Goal: Task Accomplishment & Management: Complete application form

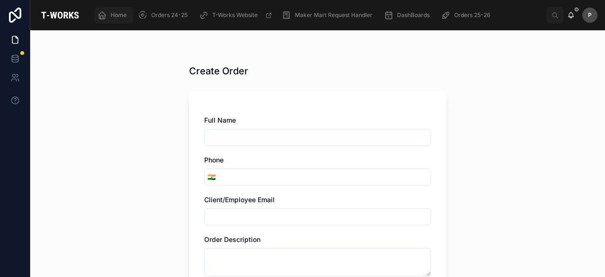
click at [123, 17] on span "Home" at bounding box center [119, 15] width 16 height 8
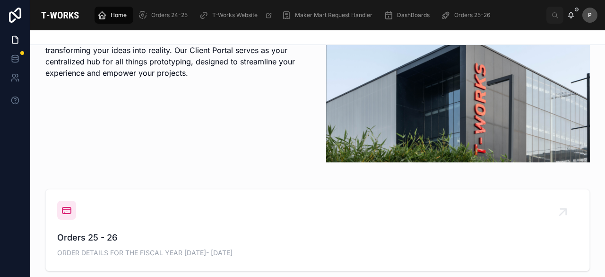
scroll to position [284, 0]
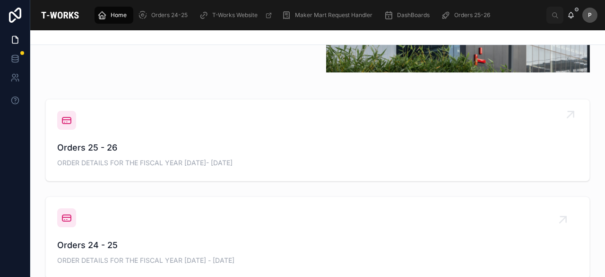
click at [103, 147] on span "Orders 25 - 26" at bounding box center [317, 147] width 521 height 13
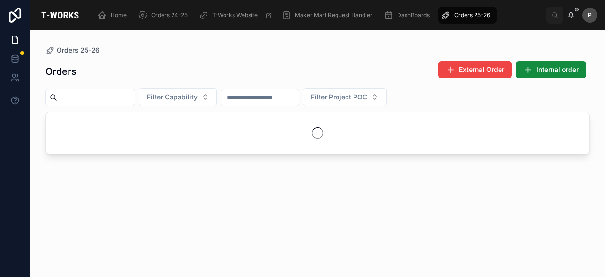
click at [135, 95] on input "text" at bounding box center [96, 97] width 78 height 13
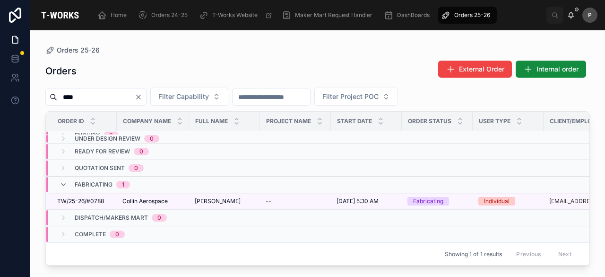
scroll to position [10, 0]
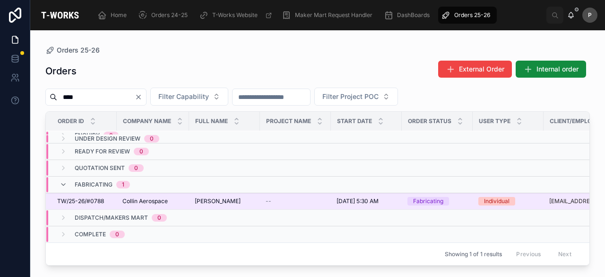
type input "****"
click at [428, 197] on div "Fabricating" at bounding box center [428, 201] width 30 height 9
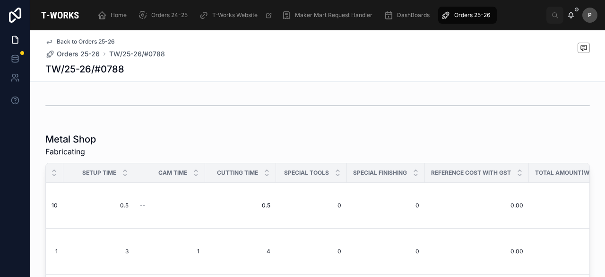
scroll to position [422, 0]
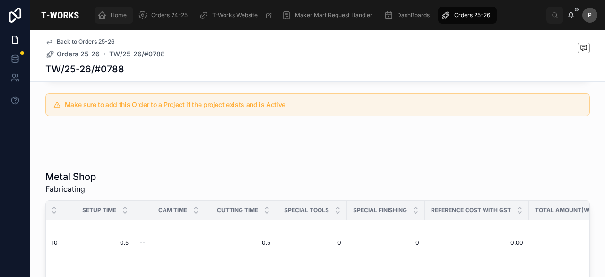
drag, startPoint x: 122, startPoint y: 17, endPoint x: 121, endPoint y: 27, distance: 10.0
click at [122, 17] on span "Home" at bounding box center [119, 15] width 16 height 8
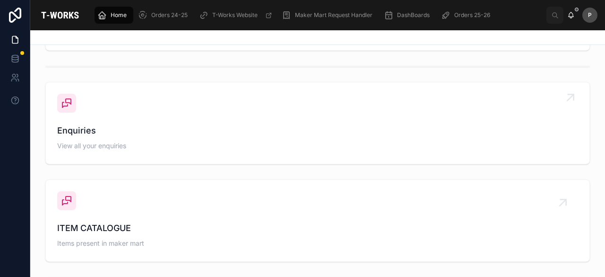
scroll to position [275, 0]
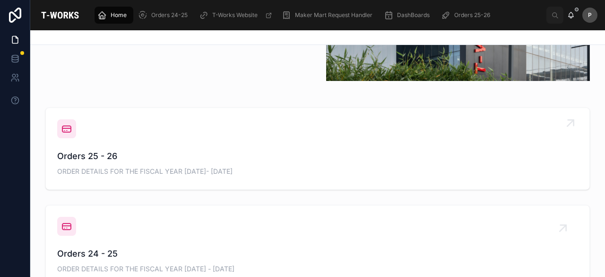
click at [107, 150] on span "Orders 25 - 26" at bounding box center [317, 155] width 521 height 13
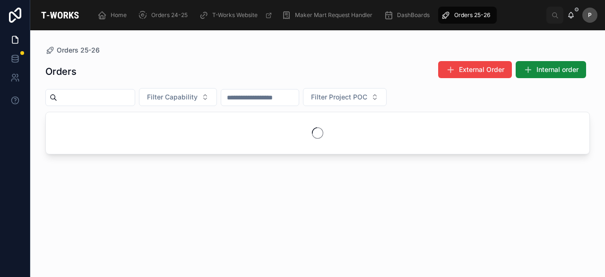
click at [132, 102] on input "text" at bounding box center [96, 97] width 78 height 13
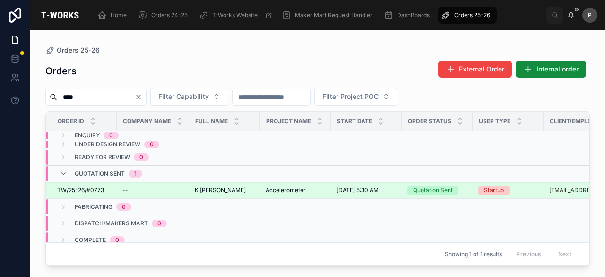
type input "****"
click at [444, 187] on div "Quotation Sent" at bounding box center [433, 190] width 40 height 9
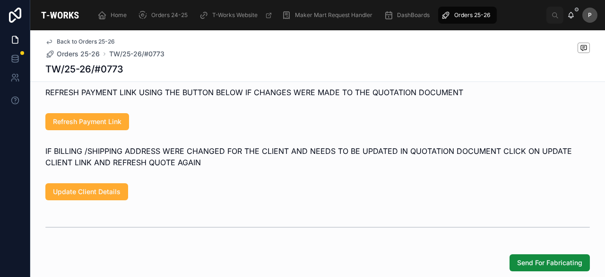
scroll to position [756, 0]
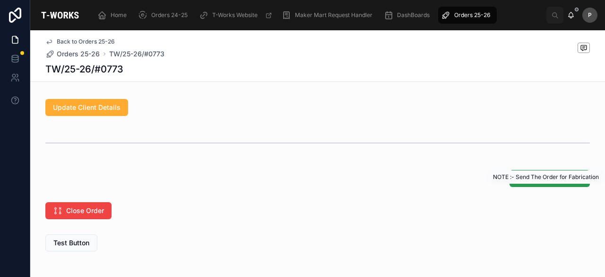
click at [519, 183] on span "Send For Fabricating" at bounding box center [549, 178] width 65 height 9
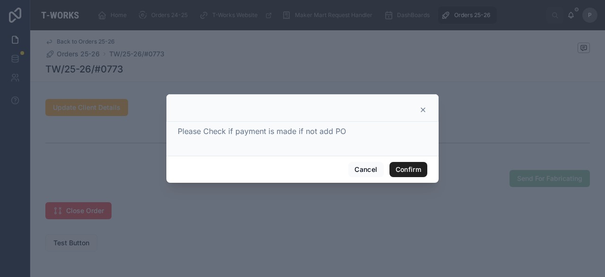
click at [402, 169] on button "Confirm" at bounding box center [409, 169] width 38 height 15
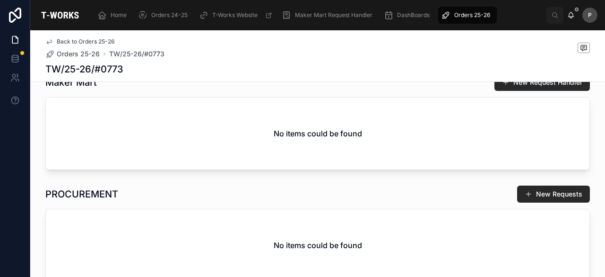
scroll to position [0, 0]
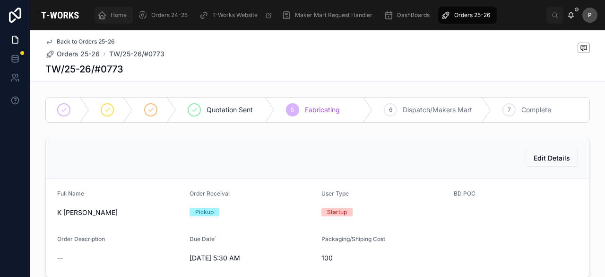
click at [122, 17] on span "Home" at bounding box center [119, 15] width 16 height 8
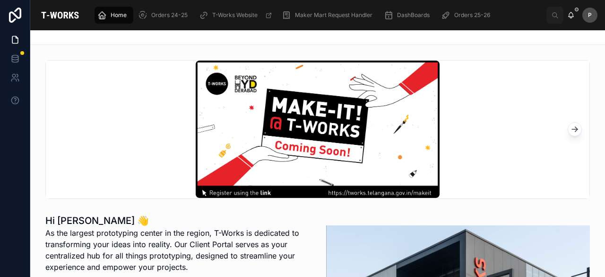
scroll to position [284, 0]
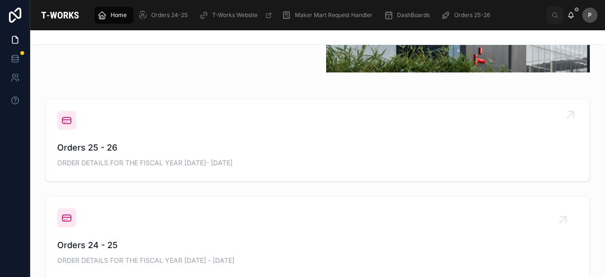
click at [113, 151] on span "Orders 25 - 26" at bounding box center [317, 147] width 521 height 13
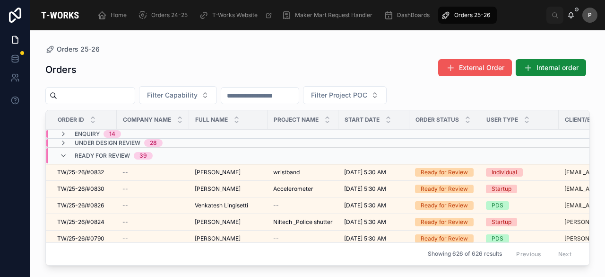
click at [493, 74] on button "External Order" at bounding box center [475, 67] width 74 height 17
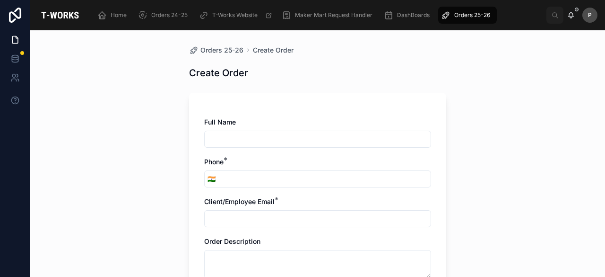
click at [320, 136] on input "text" at bounding box center [318, 138] width 226 height 13
click at [238, 139] on input "text" at bounding box center [318, 138] width 226 height 13
paste input "********"
type input "********"
click at [235, 180] on input "tel" at bounding box center [324, 178] width 212 height 13
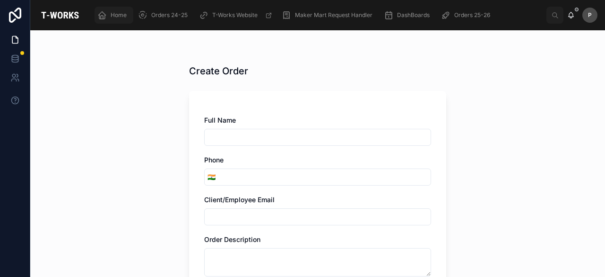
click at [118, 16] on span "Home" at bounding box center [119, 15] width 16 height 8
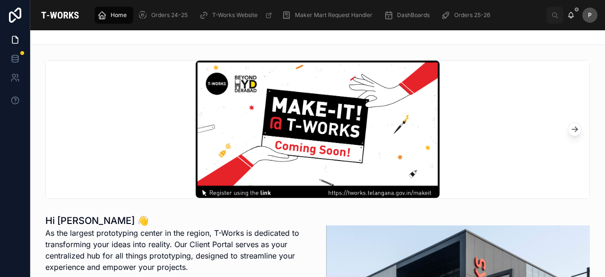
scroll to position [236, 0]
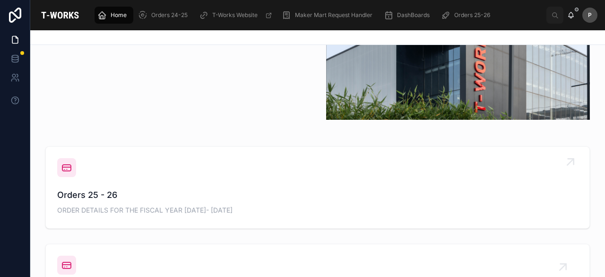
click at [97, 191] on span "Orders 25 - 26" at bounding box center [317, 194] width 521 height 13
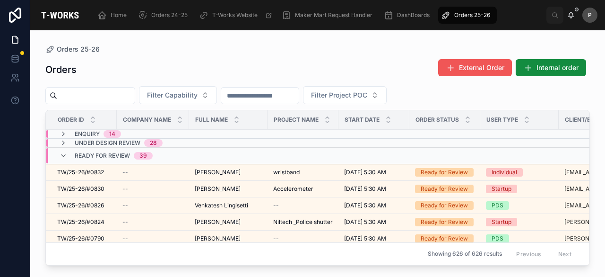
click at [473, 71] on span "External Order" at bounding box center [481, 67] width 45 height 9
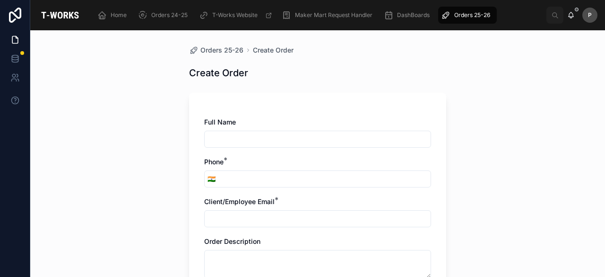
click at [226, 141] on input "text" at bounding box center [318, 138] width 226 height 13
paste input "********"
type input "********"
click at [229, 179] on input "tel" at bounding box center [324, 178] width 212 height 13
click at [238, 179] on input "tel" at bounding box center [324, 178] width 212 height 13
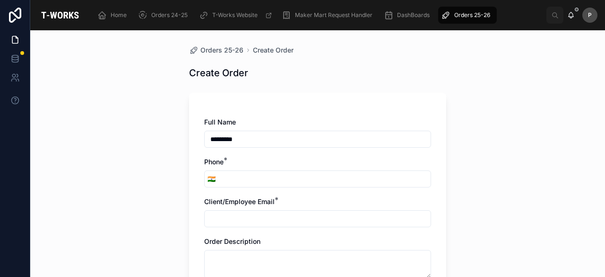
paste input "**********"
type input "**********"
click at [242, 218] on input "text" at bounding box center [318, 218] width 226 height 13
click at [260, 220] on input "text" at bounding box center [318, 218] width 226 height 13
paste input "**********"
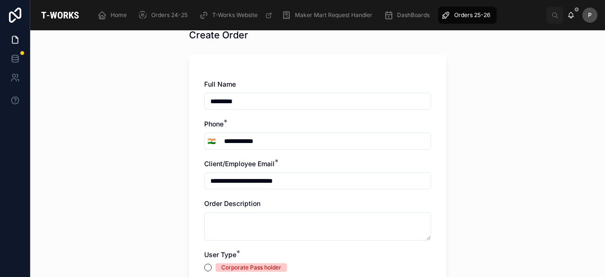
scroll to position [95, 0]
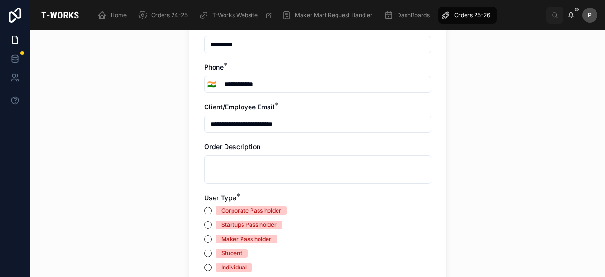
type input "**********"
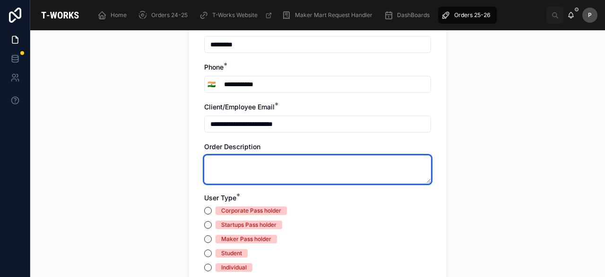
click at [252, 165] on textarea at bounding box center [317, 169] width 227 height 28
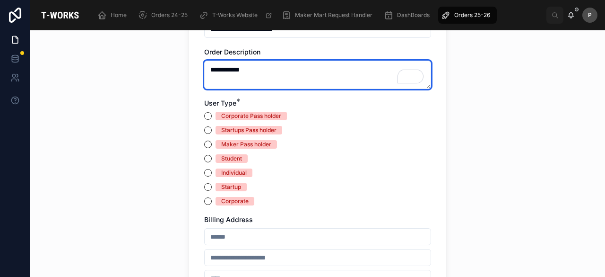
type textarea "**********"
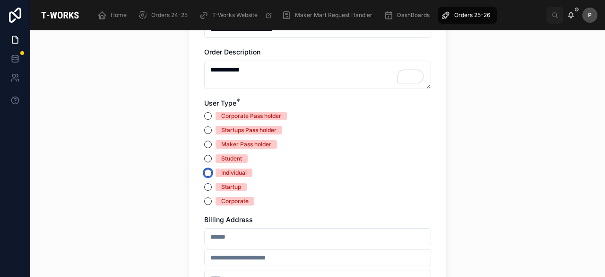
click at [204, 174] on button "Individual" at bounding box center [208, 173] width 8 height 8
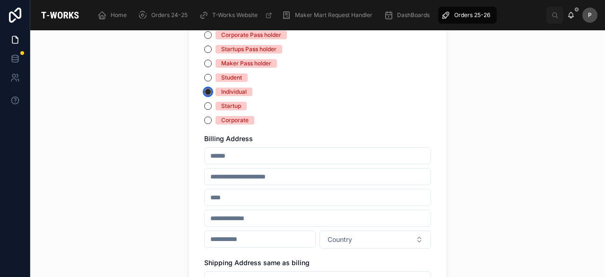
scroll to position [284, 0]
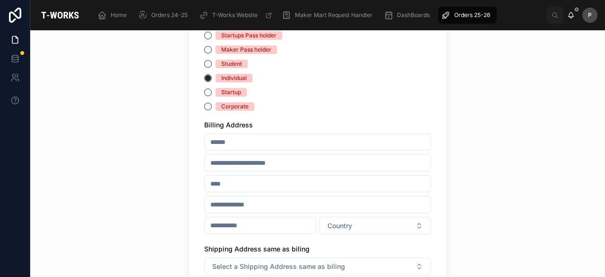
click at [246, 142] on input "text" at bounding box center [318, 141] width 226 height 13
click at [253, 141] on input "text" at bounding box center [318, 141] width 226 height 13
paste input "**********"
type input "**********"
click at [253, 167] on input "text" at bounding box center [318, 162] width 226 height 13
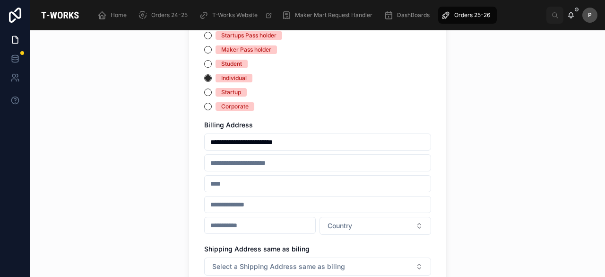
click at [266, 162] on input "text" at bounding box center [318, 162] width 226 height 13
paste input "**********"
type input "**********"
click at [268, 182] on input "text" at bounding box center [318, 183] width 226 height 13
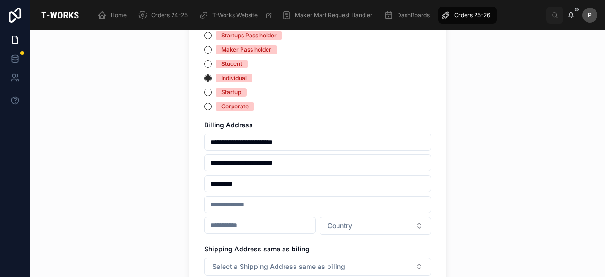
type input "*********"
click at [256, 208] on input "text" at bounding box center [318, 204] width 226 height 13
type input "*********"
click at [250, 224] on input "******" at bounding box center [260, 224] width 111 height 13
type input "******"
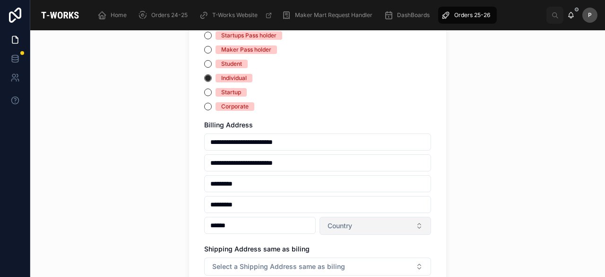
click at [335, 227] on span "Country" at bounding box center [340, 225] width 25 height 9
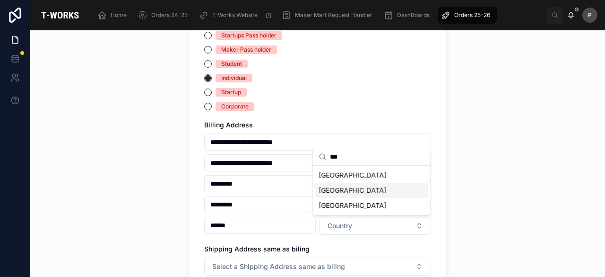
type input "***"
click at [330, 190] on div "India" at bounding box center [371, 189] width 113 height 15
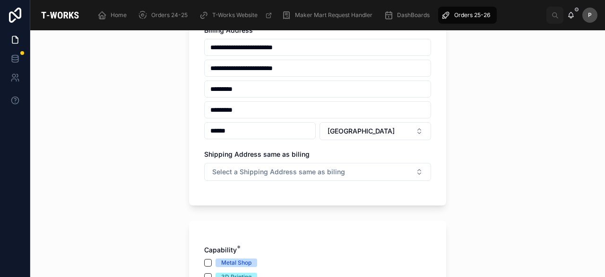
scroll to position [378, 0]
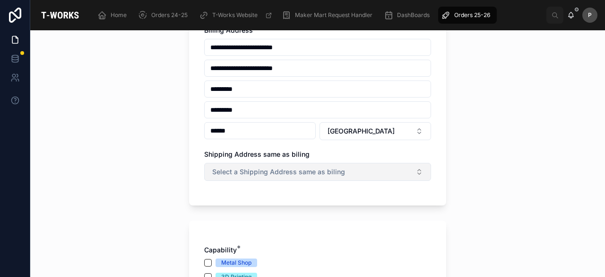
click at [310, 174] on span "Select a Shipping Address same as biling" at bounding box center [278, 171] width 133 height 9
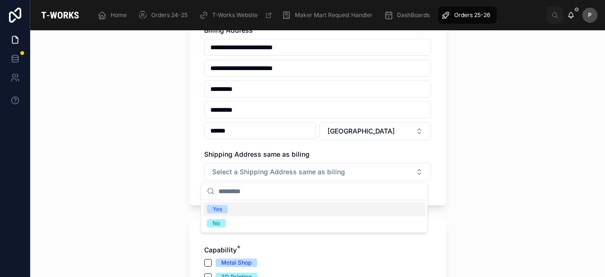
click at [214, 207] on div "Yes" at bounding box center [217, 209] width 9 height 9
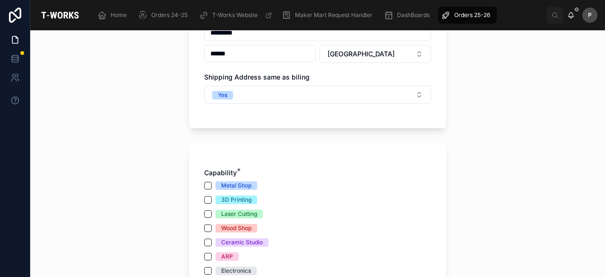
scroll to position [520, 0]
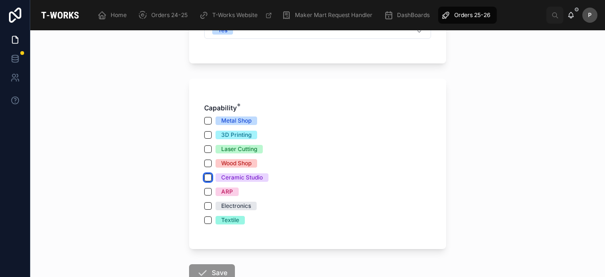
click at [204, 174] on button "Ceramic Studio" at bounding box center [208, 178] width 8 height 8
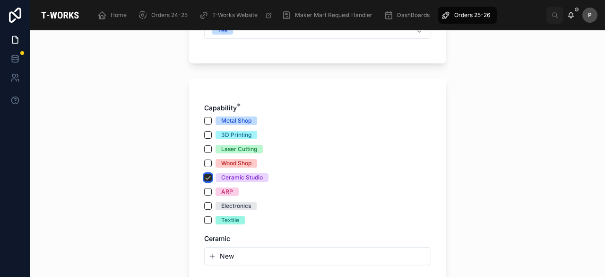
scroll to position [567, 0]
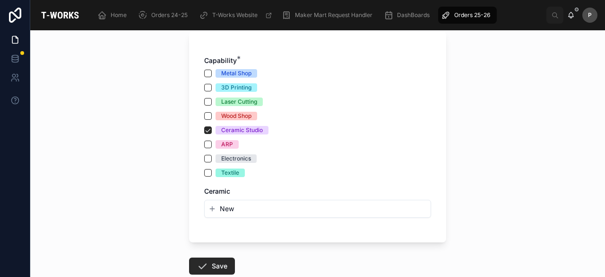
click at [226, 209] on span "New" at bounding box center [227, 208] width 14 height 9
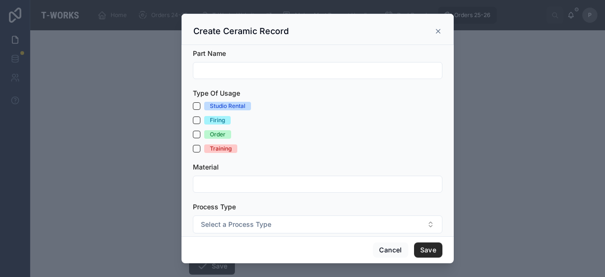
click at [252, 69] on input "text" at bounding box center [317, 70] width 249 height 13
type input "**********"
click at [195, 120] on button "Firing" at bounding box center [197, 120] width 8 height 8
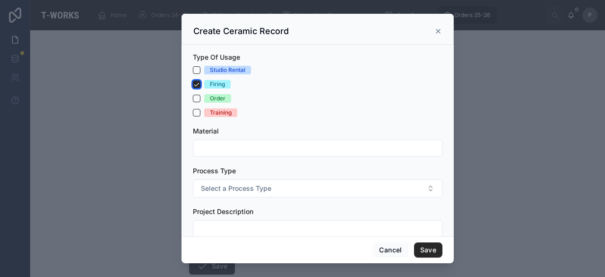
scroll to position [47, 0]
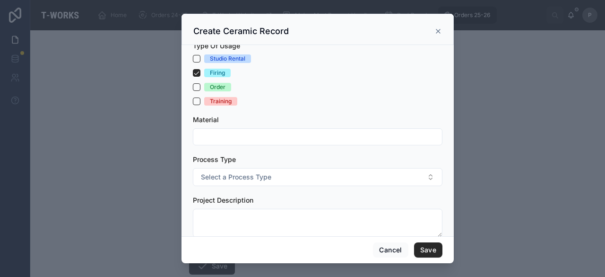
click at [258, 138] on input "text" at bounding box center [317, 136] width 249 height 13
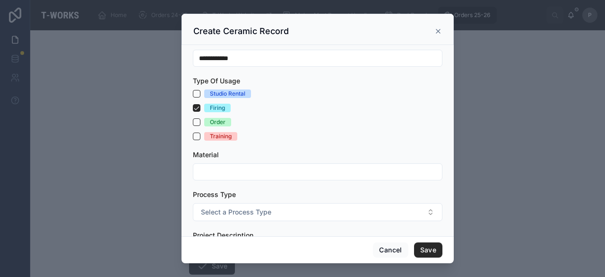
scroll to position [0, 0]
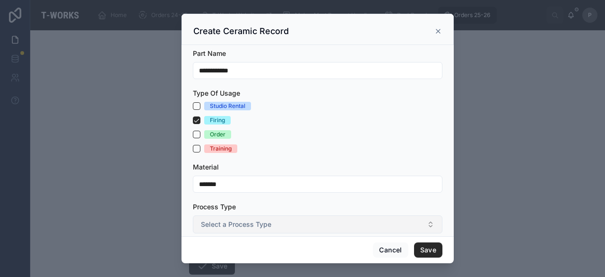
type input "******"
click at [285, 223] on button "Select a Process Type" at bounding box center [318, 224] width 250 height 18
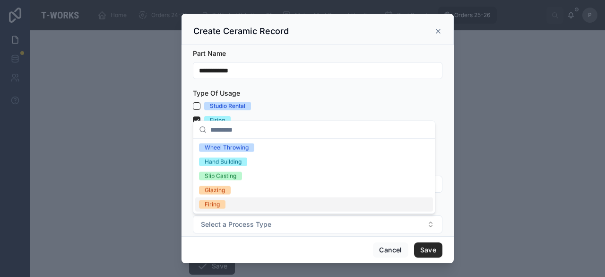
click at [221, 205] on span "Firing" at bounding box center [212, 204] width 26 height 9
click at [429, 251] on button "Save" at bounding box center [428, 249] width 28 height 15
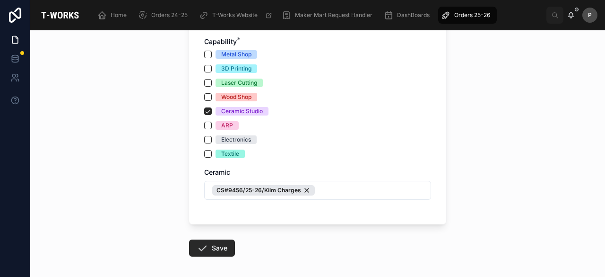
scroll to position [625, 0]
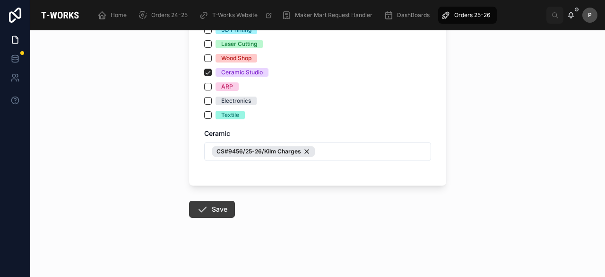
click at [219, 210] on button "Save" at bounding box center [212, 208] width 46 height 17
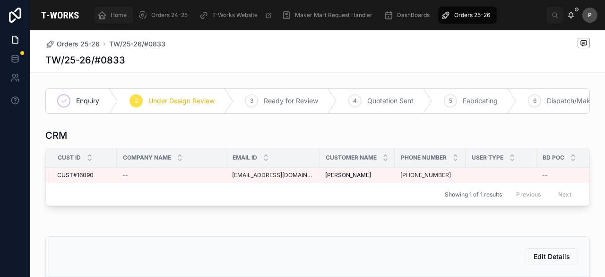
click at [120, 14] on span "Home" at bounding box center [119, 15] width 16 height 8
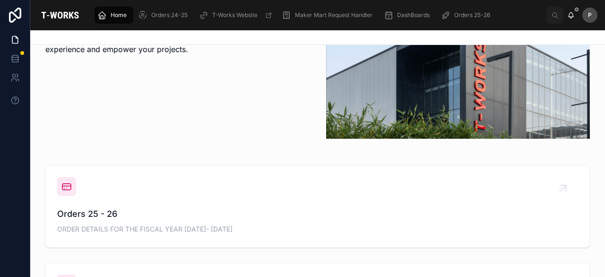
scroll to position [236, 0]
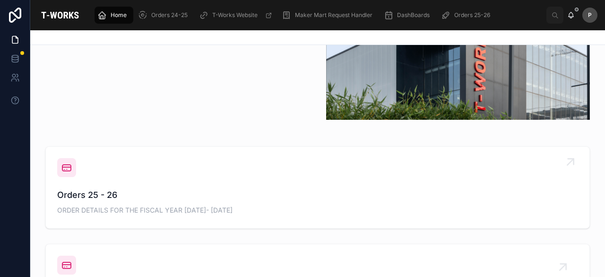
click at [110, 195] on span "Orders 25 - 26" at bounding box center [317, 194] width 521 height 13
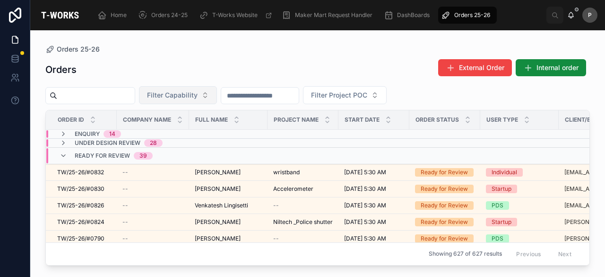
click at [217, 96] on button "Filter Capability" at bounding box center [178, 95] width 78 height 18
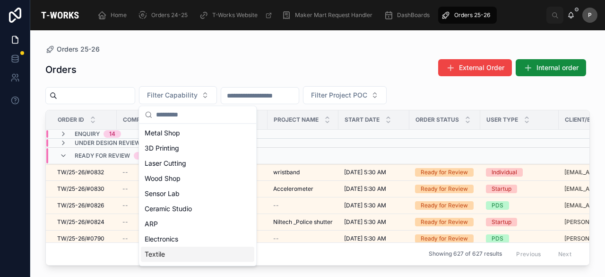
click at [181, 254] on div "Textile" at bounding box center [197, 253] width 113 height 15
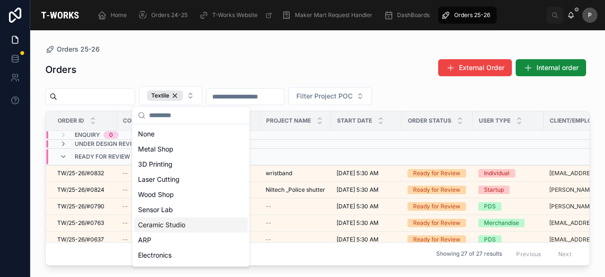
click at [304, 74] on div "Orders External Order Internal order" at bounding box center [317, 70] width 545 height 22
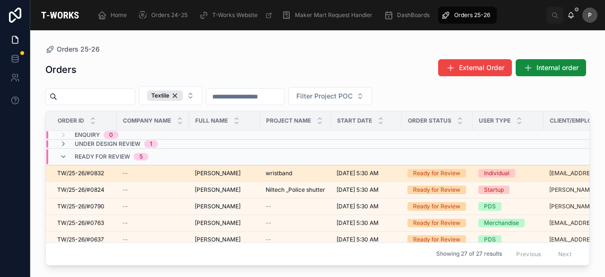
click at [500, 172] on div "Individual" at bounding box center [497, 173] width 26 height 9
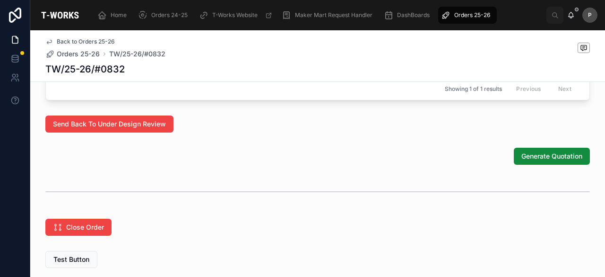
scroll to position [641, 0]
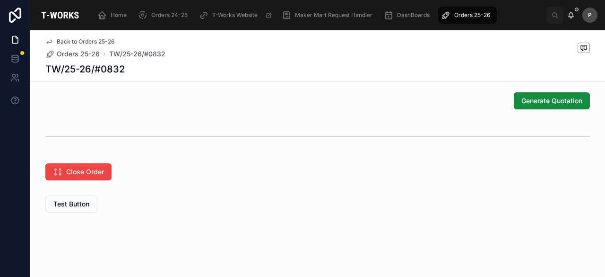
click at [546, 99] on span "Generate Quotation" at bounding box center [551, 100] width 61 height 9
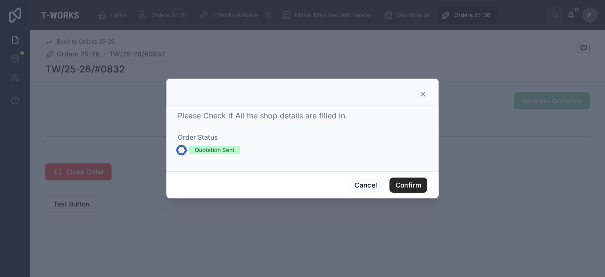
click at [181, 149] on button "Quotation Sent" at bounding box center [182, 150] width 8 height 8
click at [404, 185] on button "Confirm" at bounding box center [409, 184] width 38 height 15
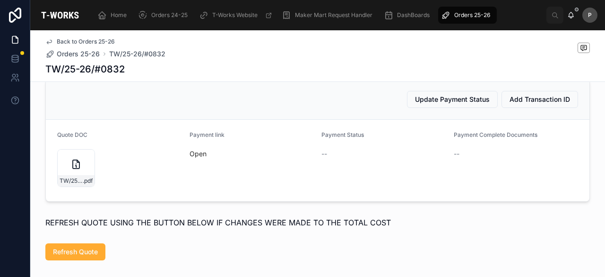
scroll to position [490, 0]
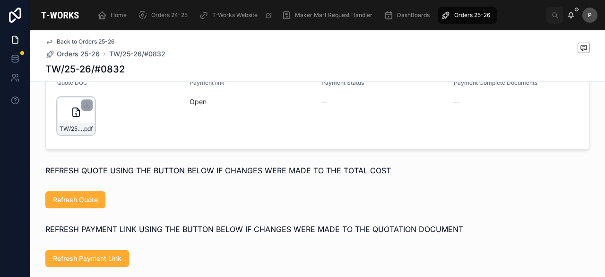
click at [85, 134] on div "TW/25-26/#0832 .pdf" at bounding box center [76, 128] width 37 height 11
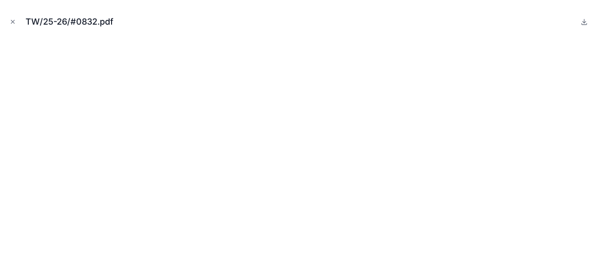
drag, startPoint x: 12, startPoint y: 21, endPoint x: 17, endPoint y: 41, distance: 20.5
click at [12, 21] on icon "Close modal" at bounding box center [12, 21] width 3 height 3
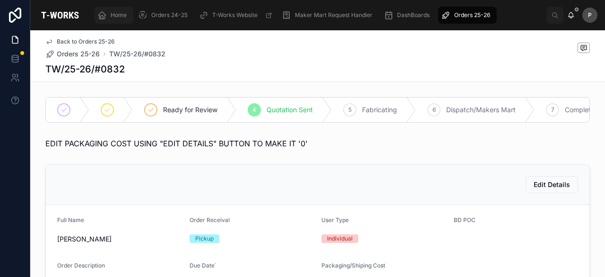
click at [115, 18] on span "Home" at bounding box center [119, 15] width 16 height 8
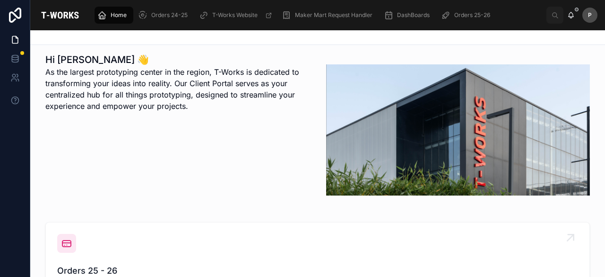
scroll to position [331, 0]
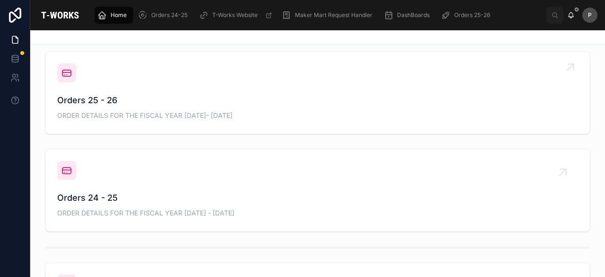
click at [111, 105] on span "Orders 25 - 26" at bounding box center [317, 100] width 521 height 13
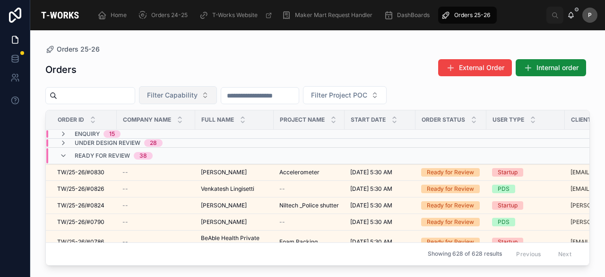
click at [217, 97] on button "Filter Capability" at bounding box center [178, 95] width 78 height 18
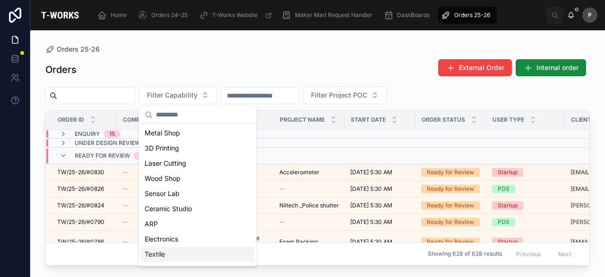
click at [163, 252] on div "Textile" at bounding box center [197, 253] width 113 height 15
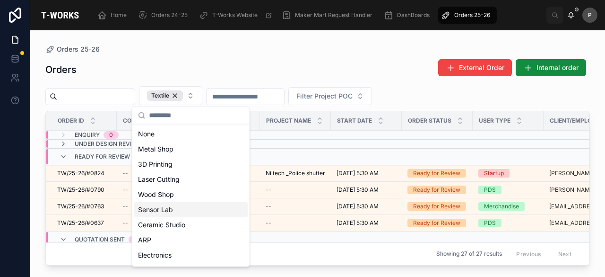
click at [288, 78] on div "Orders External Order Internal order" at bounding box center [317, 70] width 545 height 22
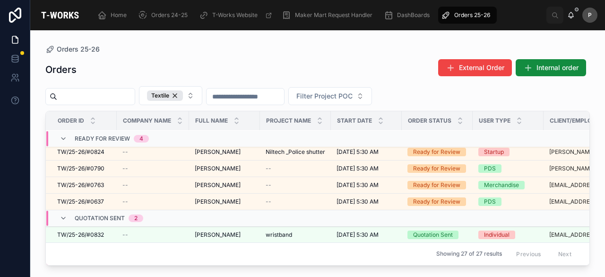
scroll to position [95, 0]
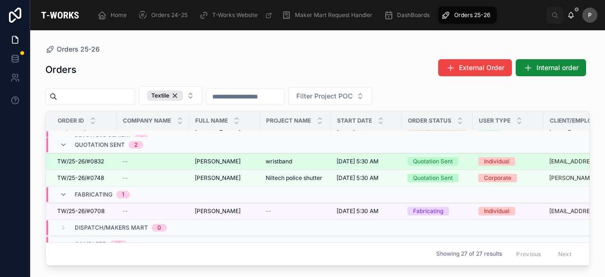
click at [423, 158] on div "Quotation Sent" at bounding box center [433, 161] width 40 height 9
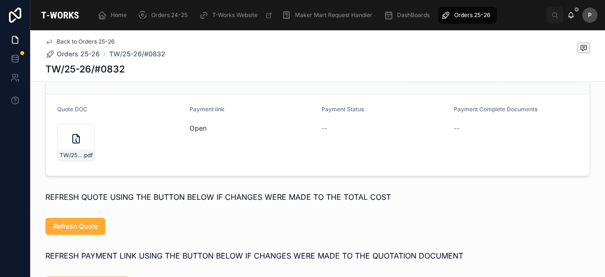
scroll to position [473, 0]
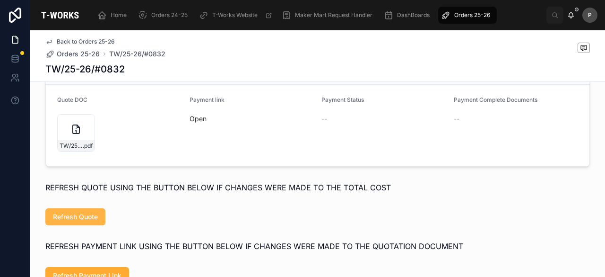
click at [77, 221] on span "Refresh Quote" at bounding box center [75, 216] width 45 height 9
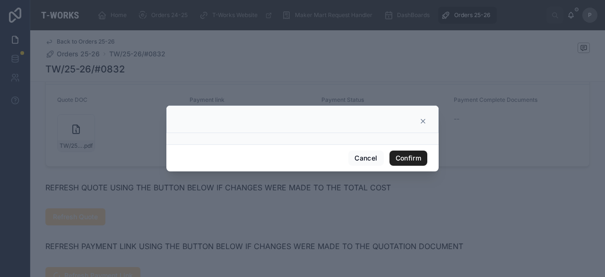
click at [416, 156] on button "Confirm" at bounding box center [409, 157] width 38 height 15
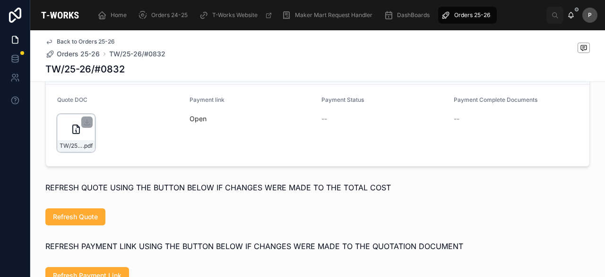
click at [83, 151] on div "TW/25-26/#0832 .pdf" at bounding box center [76, 133] width 38 height 38
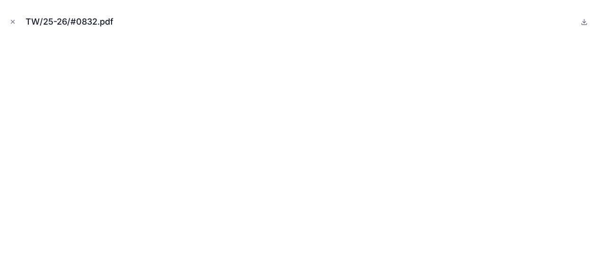
click at [13, 21] on icon "Close modal" at bounding box center [12, 21] width 3 height 3
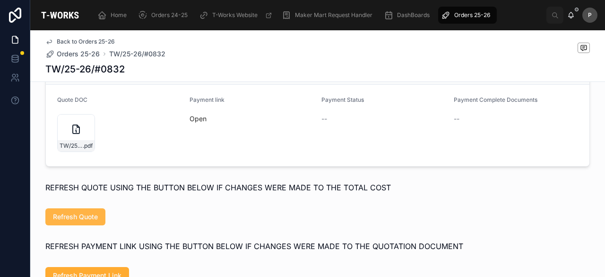
click at [87, 221] on span "Refresh Quote" at bounding box center [75, 216] width 45 height 9
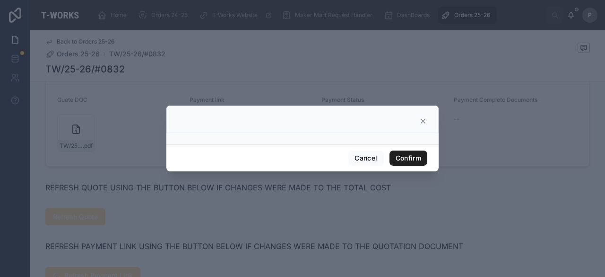
click at [406, 151] on button "Confirm" at bounding box center [409, 157] width 38 height 15
